Goal: Task Accomplishment & Management: Manage account settings

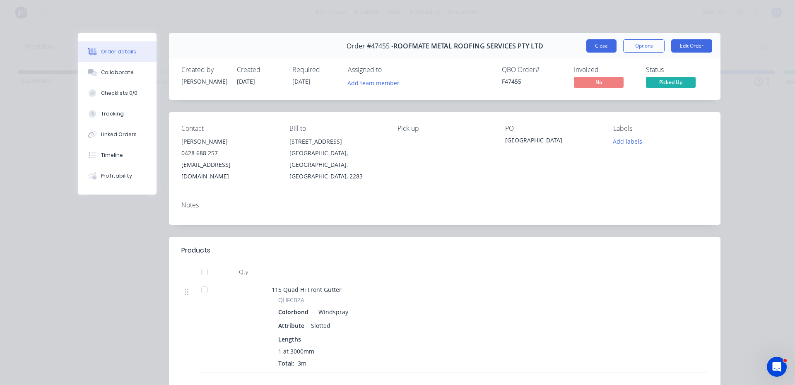
click at [602, 46] on button "Close" at bounding box center [601, 45] width 30 height 13
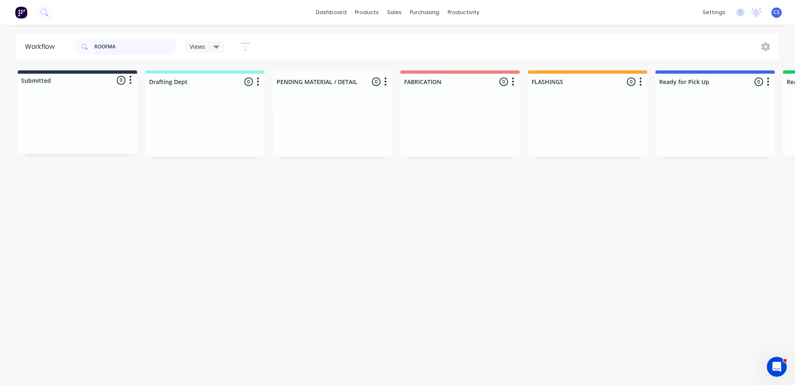
click at [152, 47] on input "ROOFMA" at bounding box center [135, 47] width 82 height 17
type input "R"
type input "FARES"
click at [693, 129] on p "PO #MY PLACE" at bounding box center [679, 129] width 33 height 7
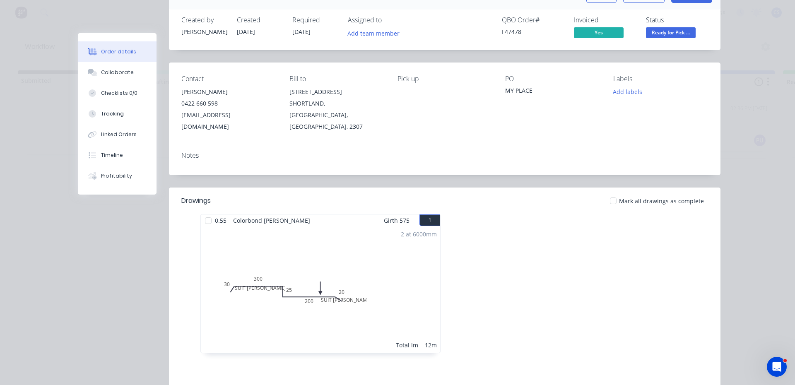
scroll to position [124, 0]
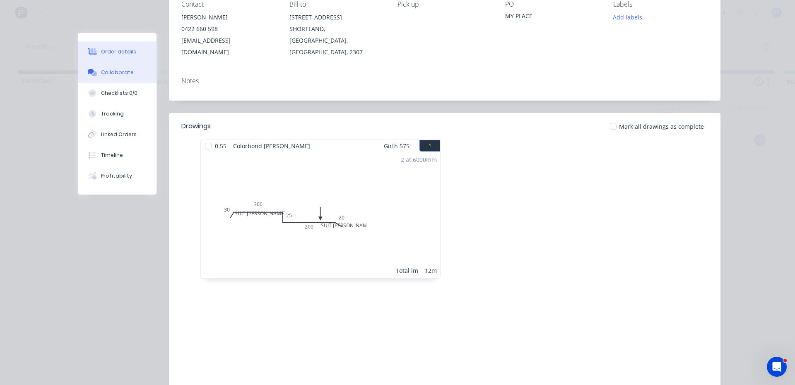
drag, startPoint x: 115, startPoint y: 77, endPoint x: 132, endPoint y: 69, distance: 18.9
click at [116, 76] on button "Collaborate" at bounding box center [117, 72] width 79 height 21
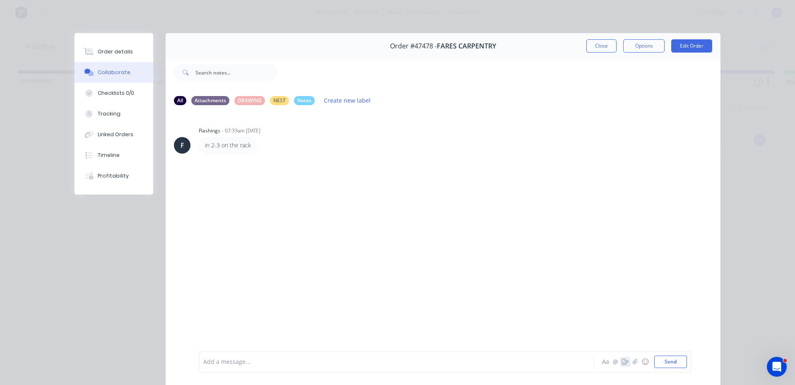
click at [622, 360] on icon "button" at bounding box center [625, 362] width 7 height 6
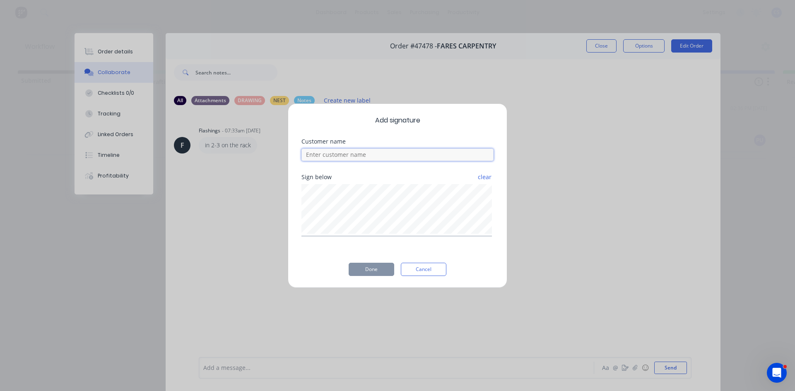
click at [347, 156] on input at bounding box center [397, 155] width 192 height 12
type input "[PERSON_NAME]"
click at [378, 267] on button "Done" at bounding box center [372, 269] width 46 height 13
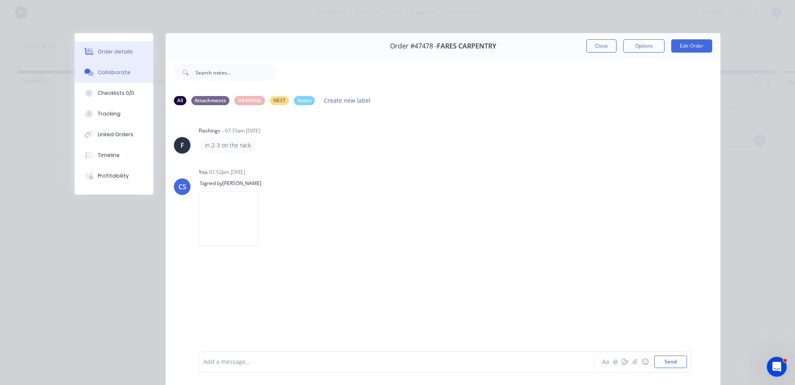
drag, startPoint x: 101, startPoint y: 53, endPoint x: 383, endPoint y: 104, distance: 286.6
click at [101, 51] on div "Order details" at bounding box center [115, 51] width 35 height 7
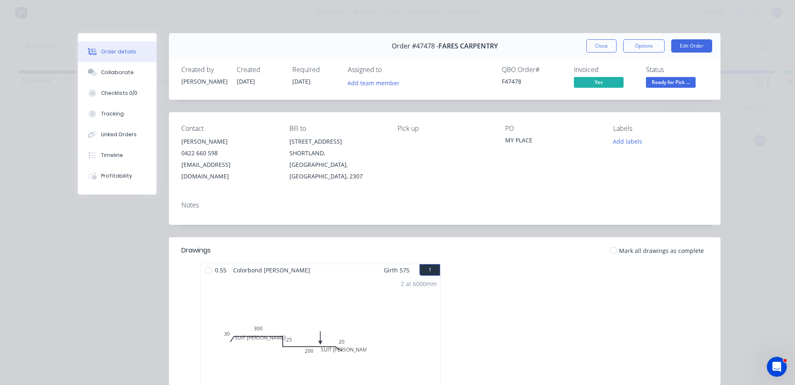
click at [679, 87] on span "Ready for Pick ..." at bounding box center [671, 82] width 50 height 10
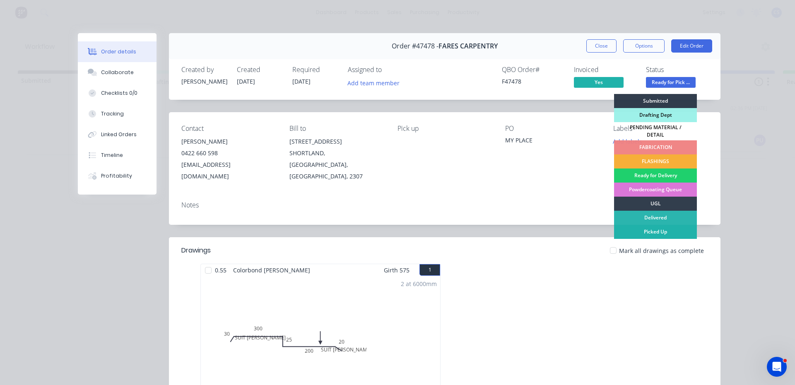
click at [649, 225] on div "Picked Up" at bounding box center [655, 232] width 83 height 14
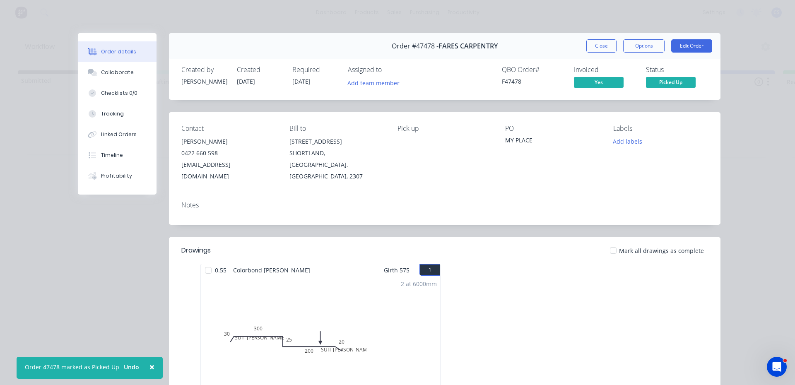
drag, startPoint x: 599, startPoint y: 49, endPoint x: 586, endPoint y: 58, distance: 16.2
click at [600, 48] on button "Close" at bounding box center [601, 45] width 30 height 13
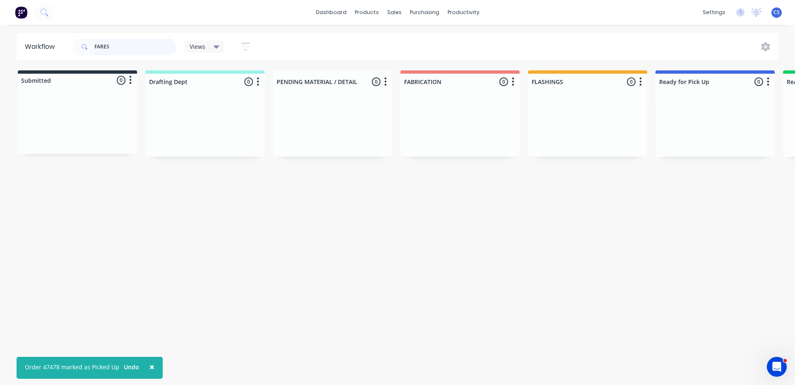
drag, startPoint x: 128, startPoint y: 47, endPoint x: 0, endPoint y: 48, distance: 128.4
click at [0, 48] on div "Workflow FARES Views Save new view None (Default) edit Nilesh edit Production e…" at bounding box center [397, 46] width 795 height 27
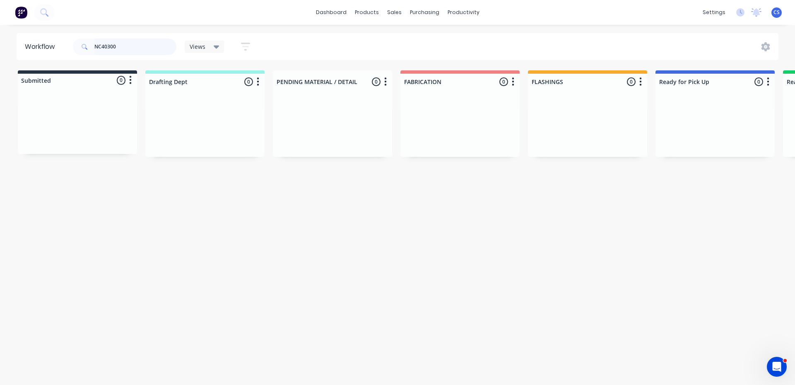
type input "NC403001"
drag, startPoint x: 140, startPoint y: 43, endPoint x: 0, endPoint y: 23, distance: 141.0
click at [0, 23] on div "dashboard products sales purchasing productivity dashboard products Product Cat…" at bounding box center [397, 167] width 795 height 335
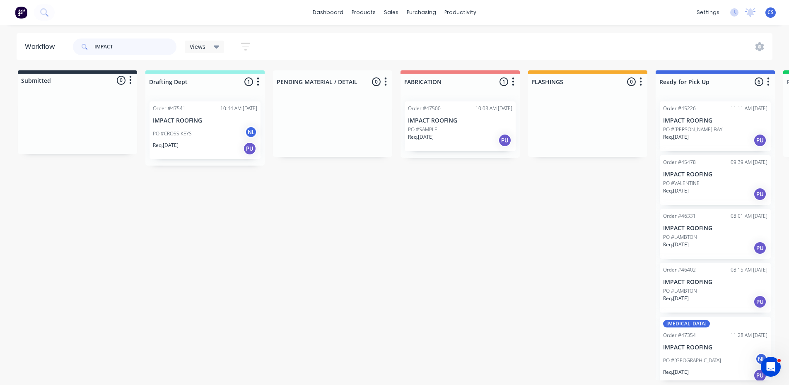
scroll to position [60, 0]
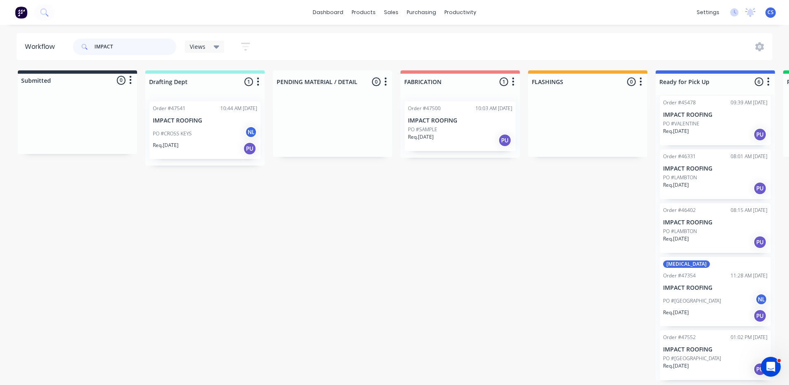
type input "IMPACT"
click at [693, 359] on p "PO #[GEOGRAPHIC_DATA]" at bounding box center [692, 358] width 58 height 7
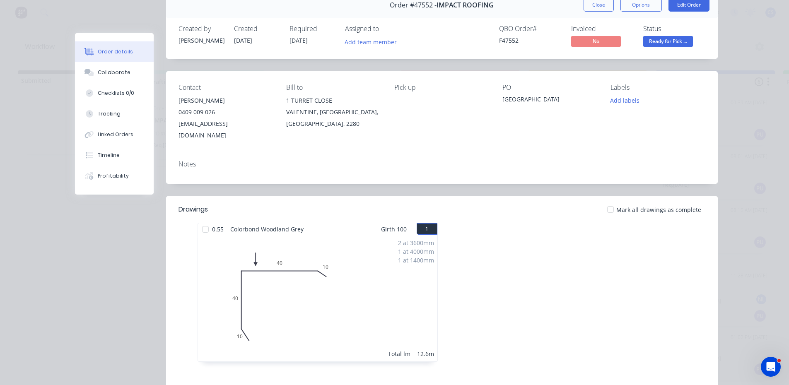
scroll to position [124, 0]
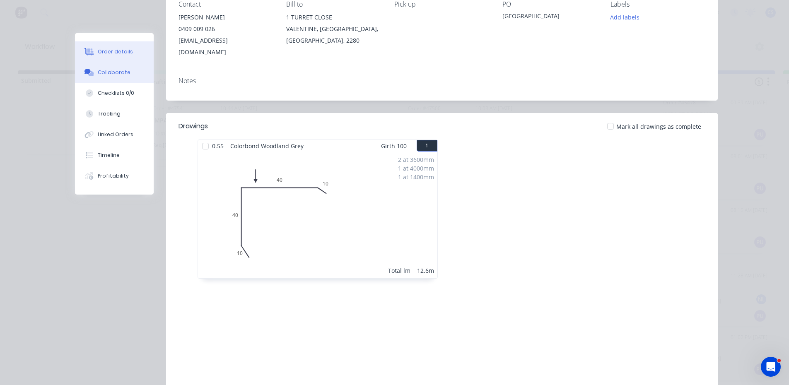
click at [120, 76] on button "Collaborate" at bounding box center [114, 72] width 79 height 21
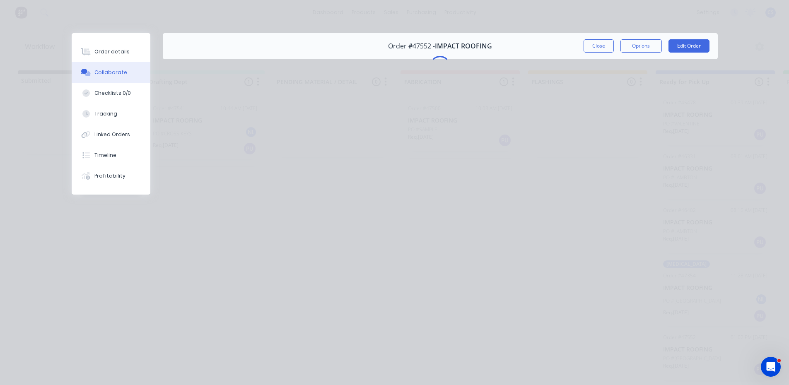
scroll to position [0, 0]
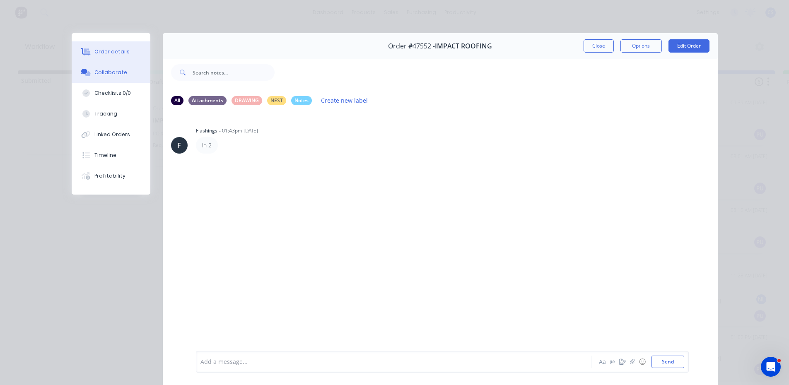
click at [108, 50] on div "Order details" at bounding box center [111, 51] width 35 height 7
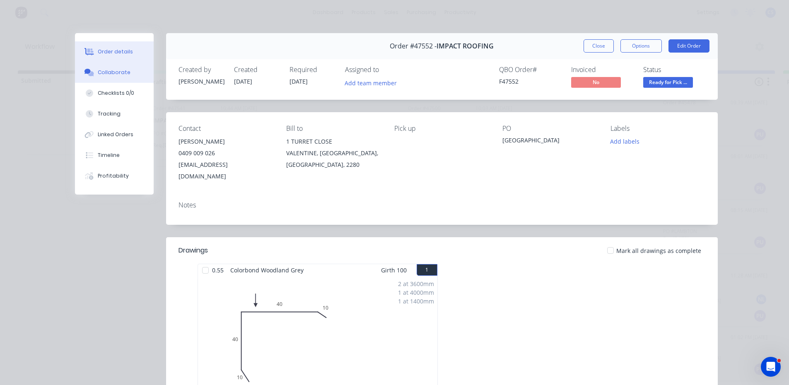
drag, startPoint x: 104, startPoint y: 70, endPoint x: 105, endPoint y: 65, distance: 5.9
click at [104, 67] on button "Collaborate" at bounding box center [114, 72] width 79 height 21
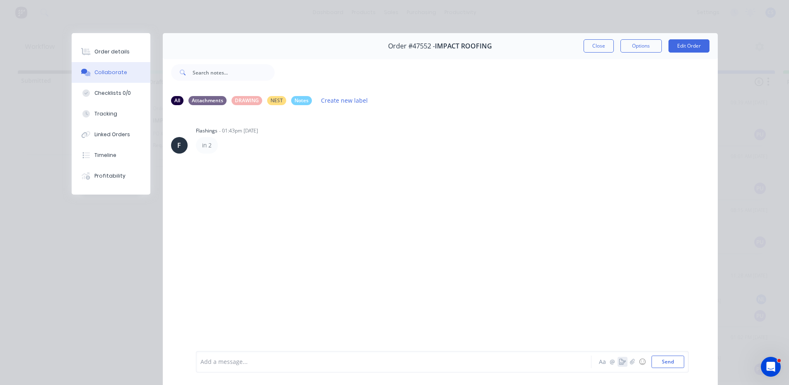
click at [619, 360] on icon "button" at bounding box center [622, 362] width 7 height 6
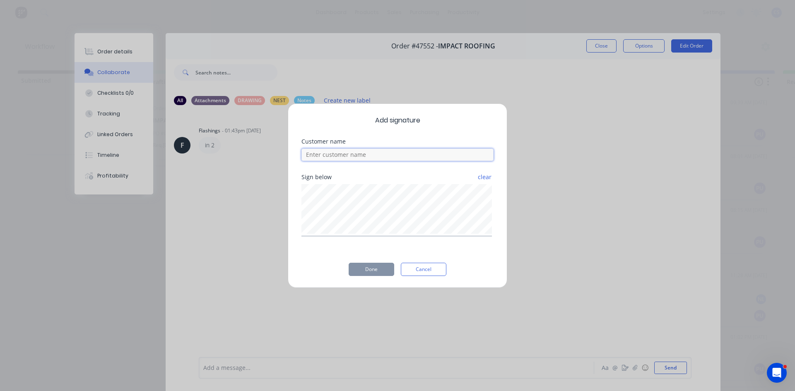
click at [336, 156] on input at bounding box center [397, 155] width 192 height 12
type input "[PERSON_NAME]"
click at [358, 272] on button "Done" at bounding box center [372, 269] width 46 height 13
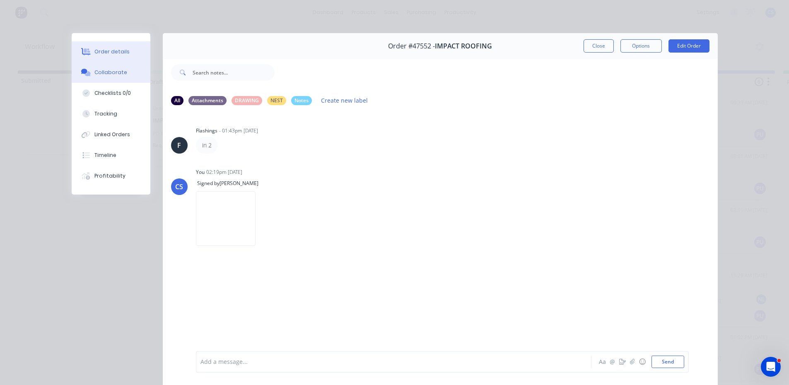
click at [115, 50] on div "Order details" at bounding box center [111, 51] width 35 height 7
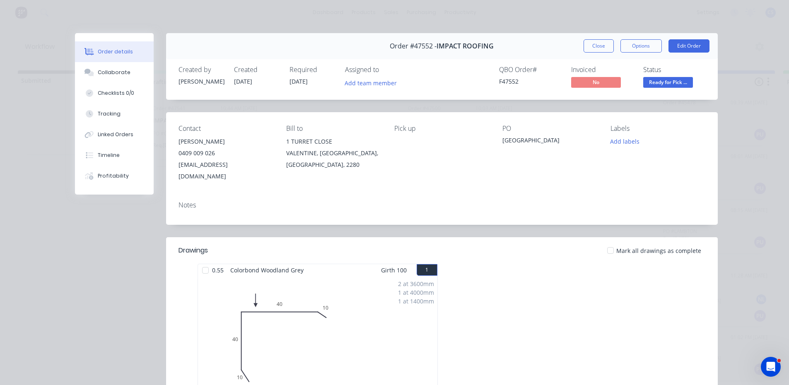
click at [654, 84] on span "Ready for Pick ..." at bounding box center [668, 82] width 50 height 10
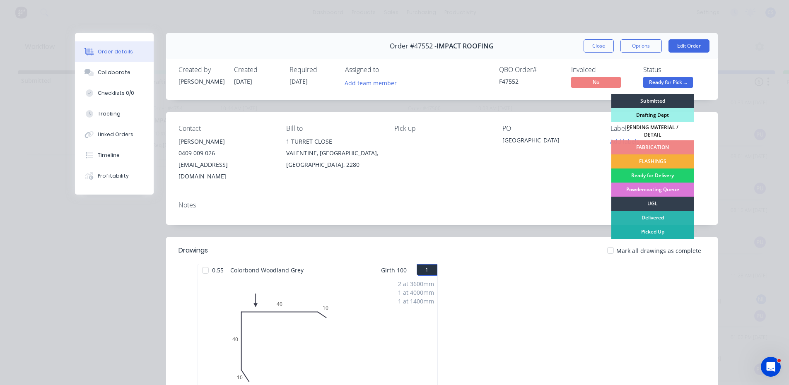
click at [659, 225] on div "Picked Up" at bounding box center [652, 232] width 83 height 14
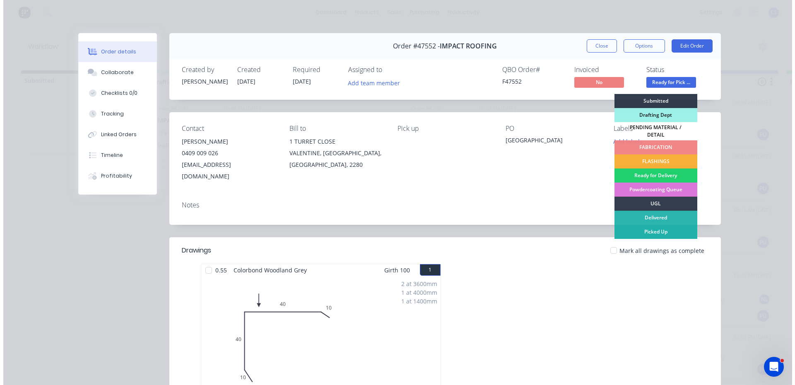
scroll to position [6, 0]
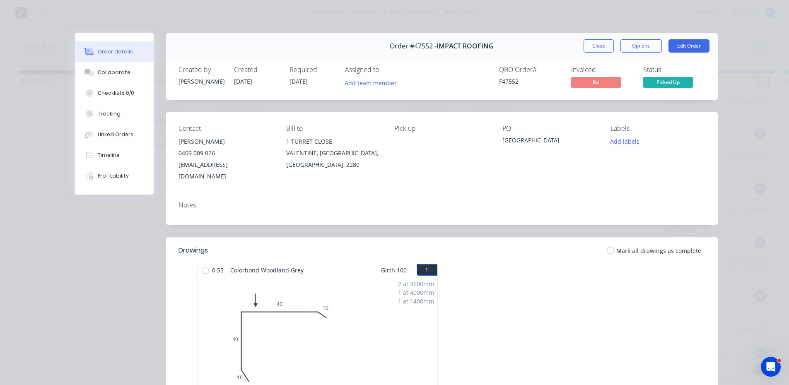
drag, startPoint x: 456, startPoint y: 19, endPoint x: 657, endPoint y: 58, distance: 204.2
click at [657, 58] on div "Order #47552 - IMPACT ROOFING Close Options Edit Order" at bounding box center [441, 46] width 551 height 26
click at [607, 50] on button "Close" at bounding box center [598, 45] width 30 height 13
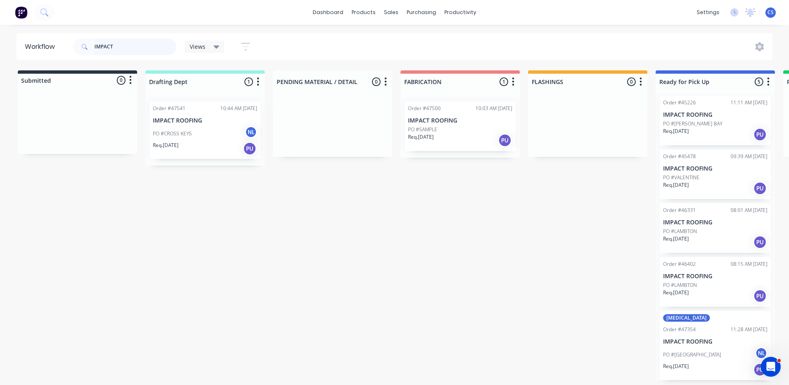
drag, startPoint x: 109, startPoint y: 46, endPoint x: 84, endPoint y: 41, distance: 25.1
click at [86, 41] on div "IMPACT" at bounding box center [125, 47] width 104 height 17
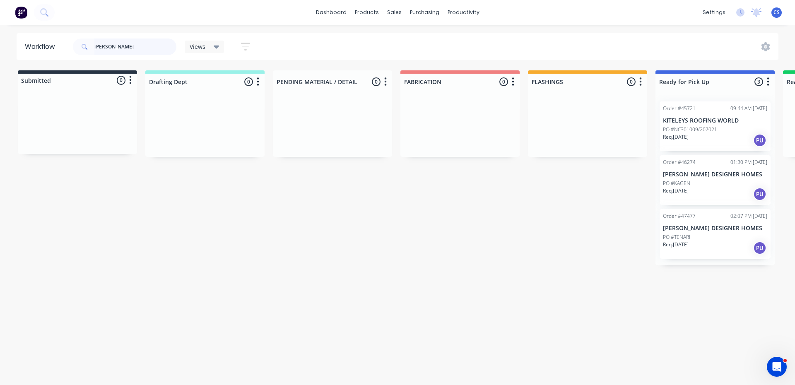
type input "[PERSON_NAME]"
click at [700, 234] on div "PO #TENARI" at bounding box center [715, 237] width 104 height 7
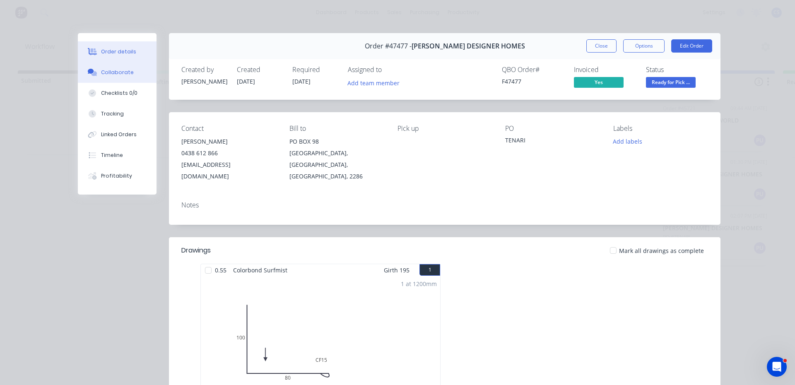
click at [120, 79] on button "Collaborate" at bounding box center [117, 72] width 79 height 21
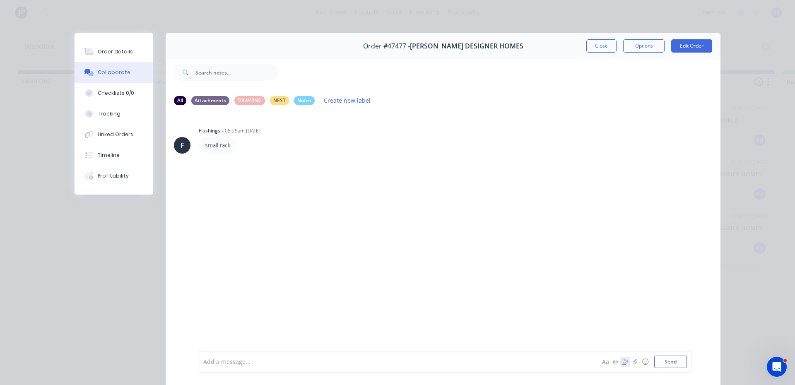
click at [624, 365] on button "button" at bounding box center [625, 362] width 10 height 10
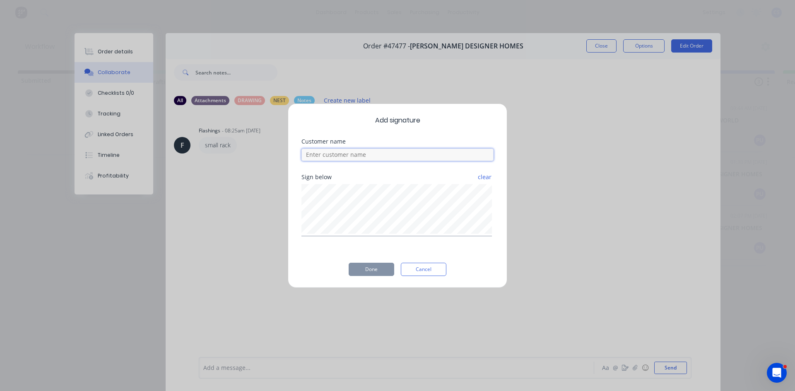
click at [399, 155] on input at bounding box center [397, 155] width 192 height 12
type input "[PERSON_NAME]"
drag, startPoint x: 389, startPoint y: 267, endPoint x: 395, endPoint y: 279, distance: 13.3
click at [389, 270] on button "Done" at bounding box center [372, 269] width 46 height 13
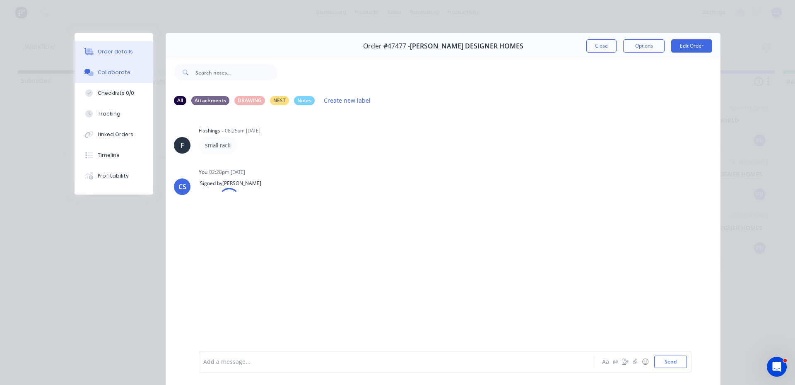
click at [92, 51] on button "Order details" at bounding box center [114, 51] width 79 height 21
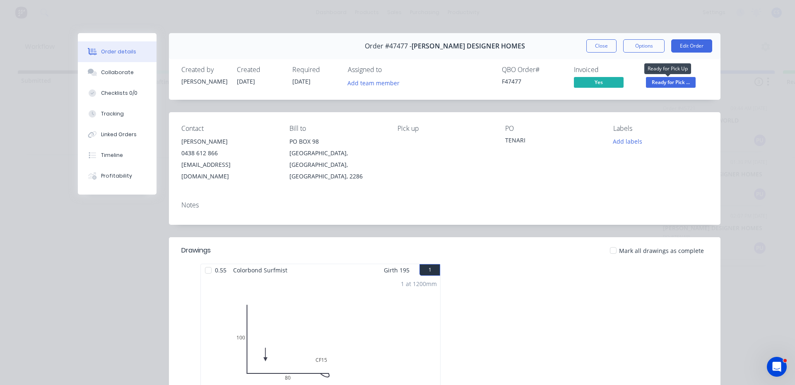
click at [666, 83] on span "Ready for Pick ..." at bounding box center [671, 82] width 50 height 10
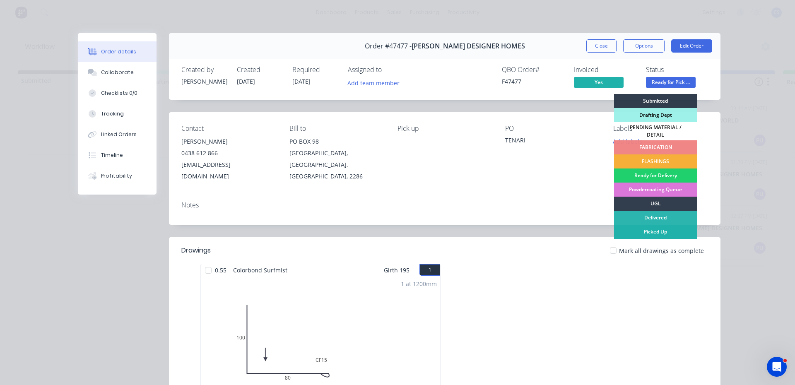
click at [666, 227] on div "Picked Up" at bounding box center [655, 232] width 83 height 14
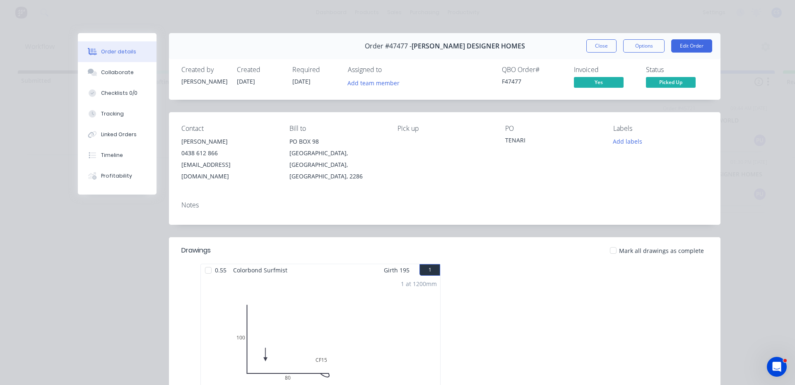
drag, startPoint x: 606, startPoint y: 47, endPoint x: 433, endPoint y: 39, distance: 172.8
click at [605, 47] on button "Close" at bounding box center [601, 45] width 30 height 13
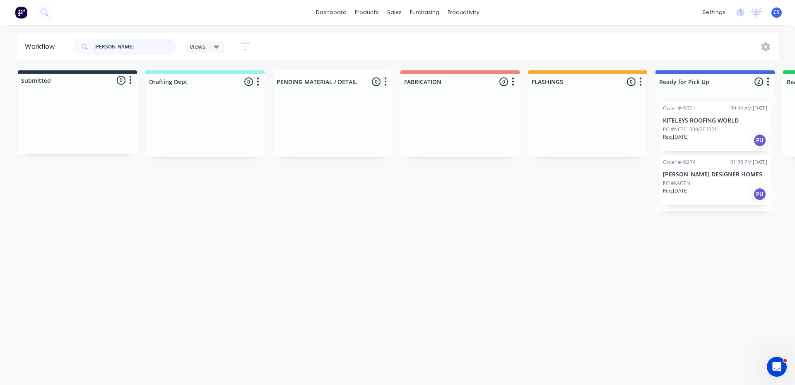
drag, startPoint x: 129, startPoint y: 46, endPoint x: 94, endPoint y: 46, distance: 34.8
click at [94, 46] on div "[PERSON_NAME]" at bounding box center [125, 47] width 104 height 17
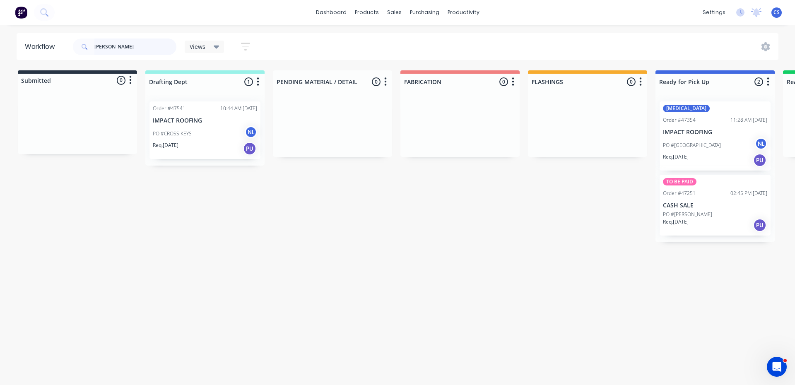
type input "[PERSON_NAME]"
click at [687, 217] on p "PO #[PERSON_NAME]" at bounding box center [687, 214] width 49 height 7
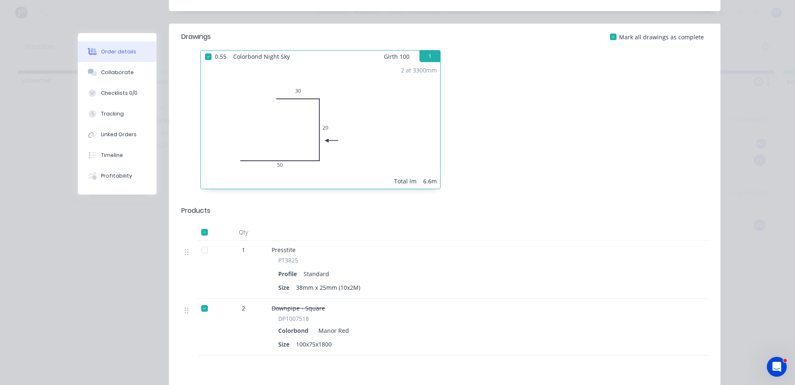
scroll to position [41, 0]
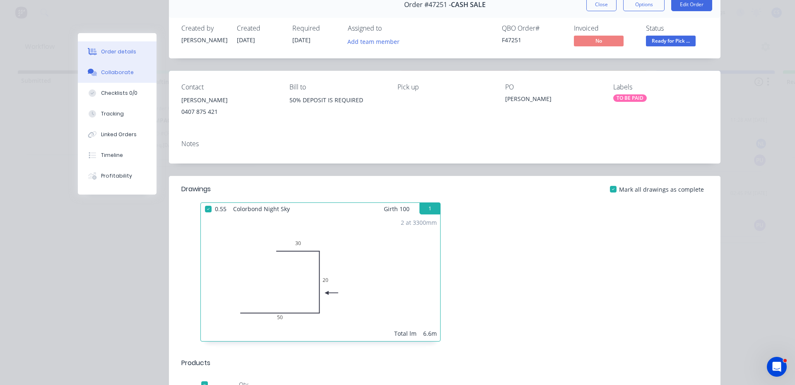
click at [106, 75] on div "Collaborate" at bounding box center [117, 72] width 33 height 7
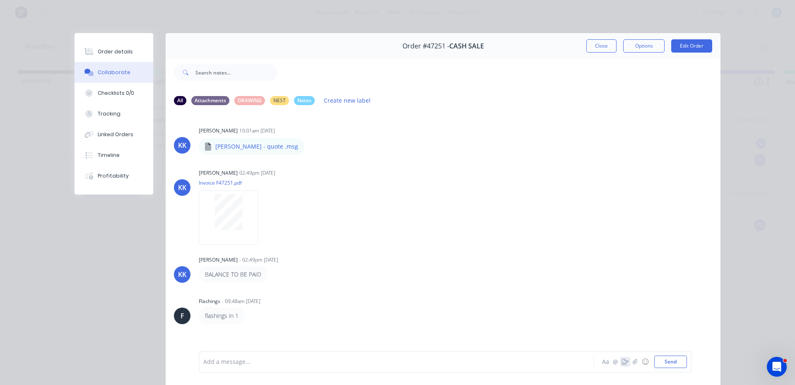
click at [622, 364] on icon "button" at bounding box center [625, 362] width 7 height 6
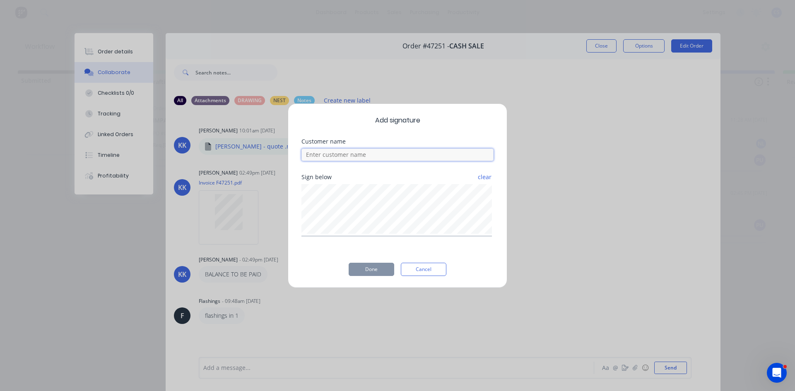
click at [381, 152] on input at bounding box center [397, 155] width 192 height 12
type input "[PERSON_NAME]"
click at [370, 269] on button "Done" at bounding box center [372, 269] width 46 height 13
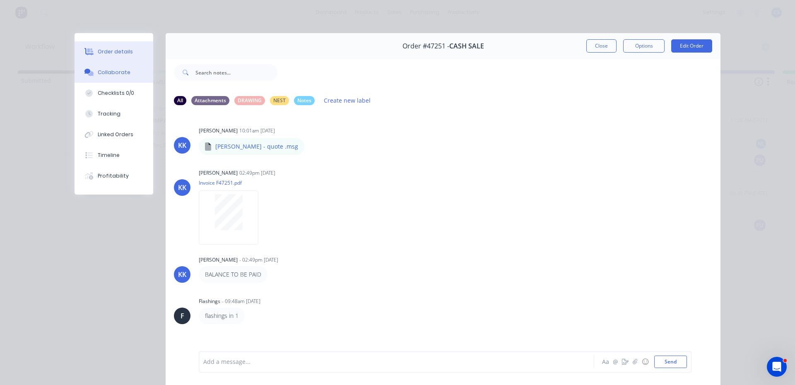
click at [122, 56] on button "Order details" at bounding box center [114, 51] width 79 height 21
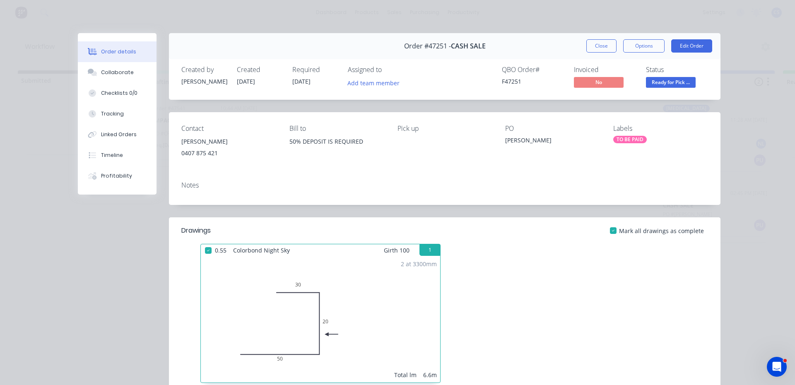
scroll to position [166, 0]
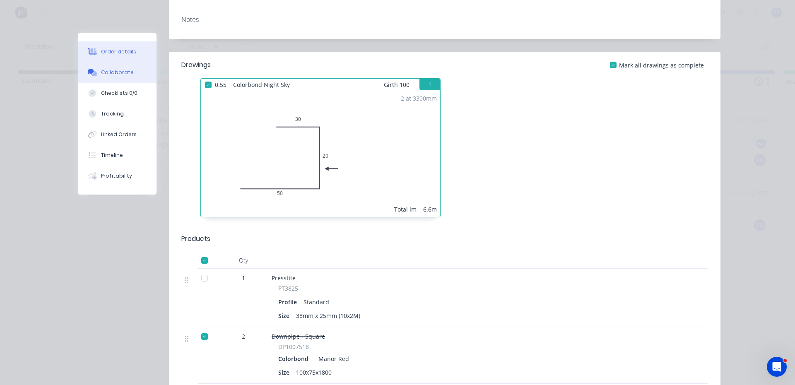
click at [107, 75] on div "Collaborate" at bounding box center [117, 72] width 33 height 7
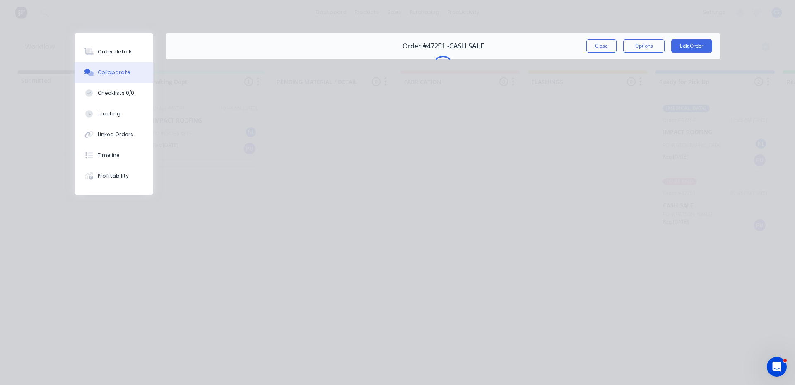
scroll to position [0, 0]
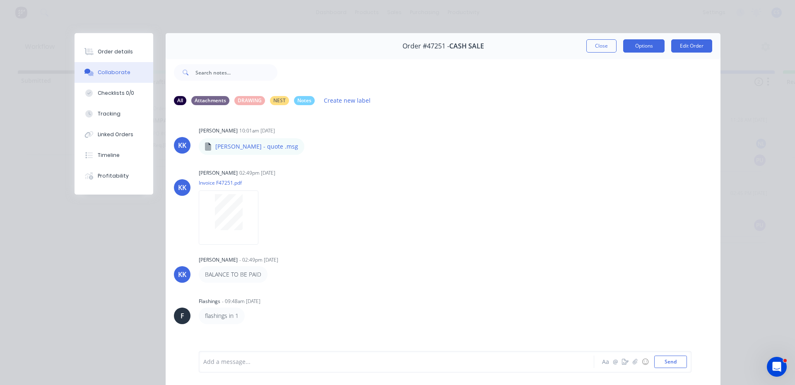
click at [643, 48] on button "Options" at bounding box center [643, 45] width 41 height 13
click at [115, 46] on button "Order details" at bounding box center [114, 51] width 79 height 21
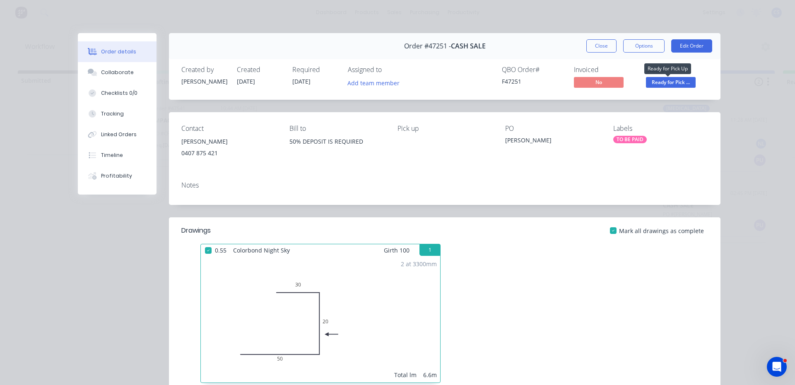
click at [682, 83] on span "Ready for Pick ..." at bounding box center [671, 82] width 50 height 10
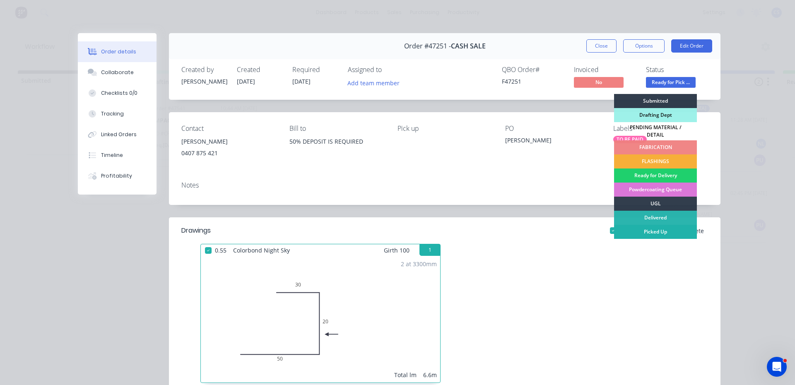
click at [647, 228] on div "Picked Up" at bounding box center [655, 232] width 83 height 14
